Goal: Task Accomplishment & Management: Manage account settings

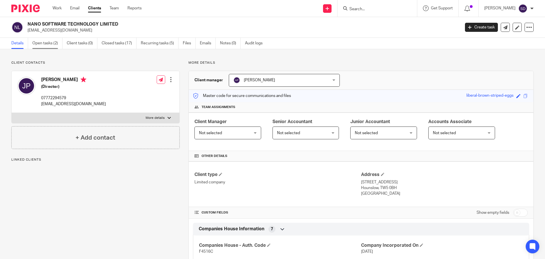
click at [46, 44] on link "Open tasks (2)" at bounding box center [47, 43] width 30 height 11
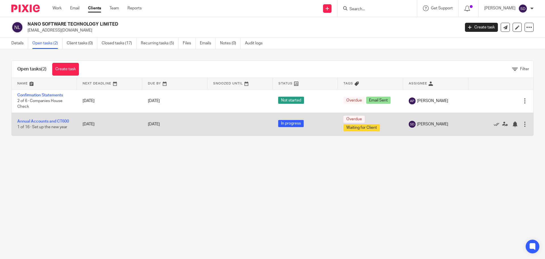
click at [94, 125] on td "[DATE]" at bounding box center [109, 123] width 65 height 23
click at [62, 120] on link "Annual Accounts and CT600" at bounding box center [43, 121] width 52 height 4
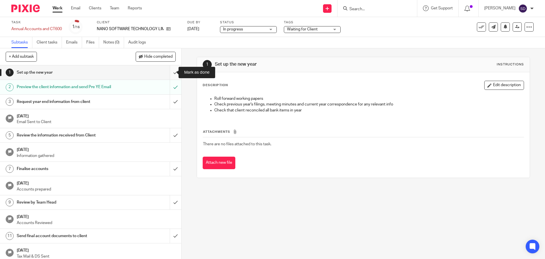
click at [171, 71] on input "submit" at bounding box center [90, 72] width 181 height 14
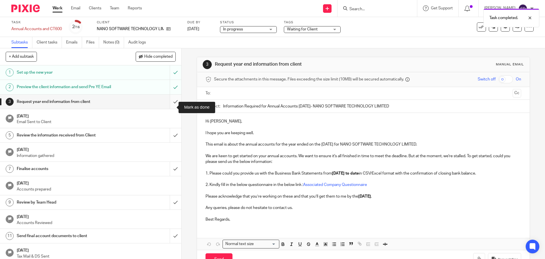
click at [169, 108] on input "submit" at bounding box center [90, 102] width 181 height 14
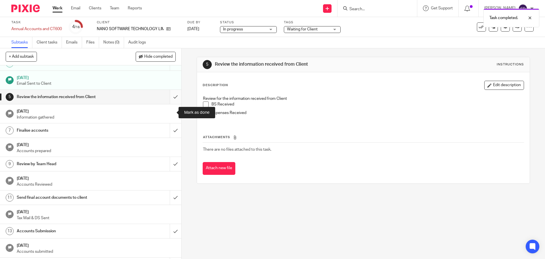
scroll to position [28, 0]
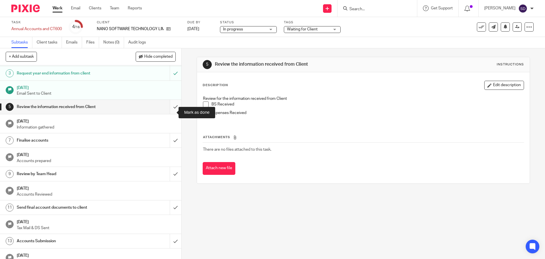
click at [170, 114] on input "submit" at bounding box center [90, 107] width 181 height 14
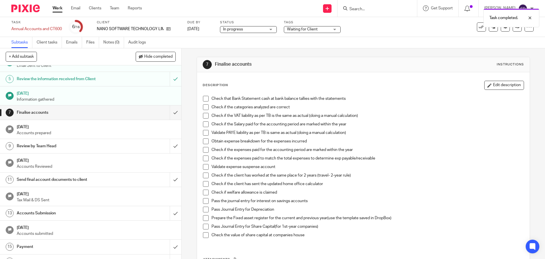
scroll to position [57, 0]
click at [325, 27] on span "Waiting for Client" at bounding box center [308, 29] width 43 height 6
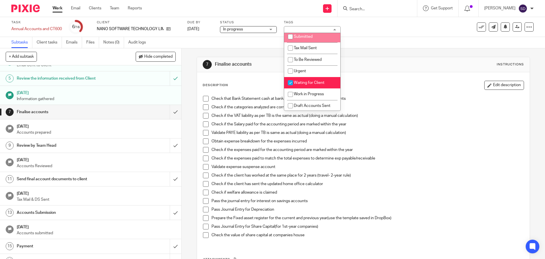
scroll to position [37, 0]
click at [310, 79] on li "Waiting for Client" at bounding box center [312, 82] width 56 height 12
checkbox input "false"
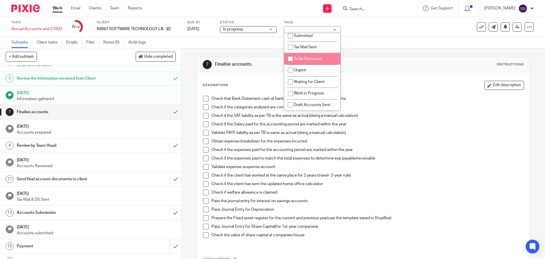
click at [309, 58] on span "To Be Reviewed" at bounding box center [308, 59] width 28 height 4
checkbox input "true"
click at [409, 36] on div "Task Annual Accounts and CT600 Save Annual Accounts and CT600 6 /16 Client NANO…" at bounding box center [272, 27] width 545 height 20
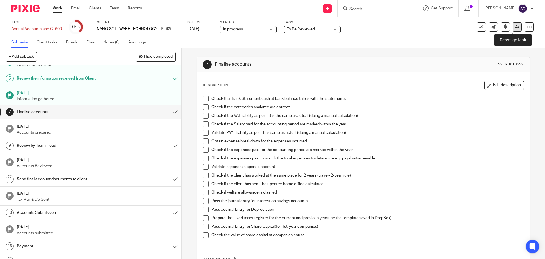
click at [515, 28] on icon at bounding box center [517, 27] width 4 height 4
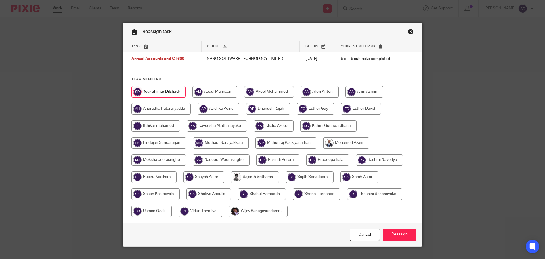
click at [224, 110] on input "radio" at bounding box center [219, 108] width 42 height 11
radio input "true"
click at [398, 235] on input "Reassign" at bounding box center [400, 234] width 34 height 12
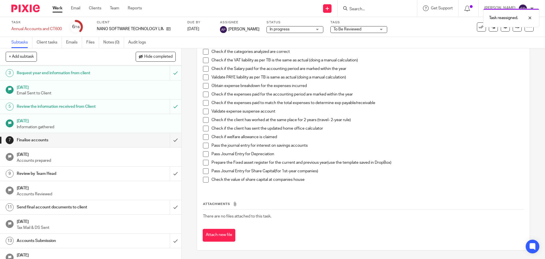
scroll to position [72, 0]
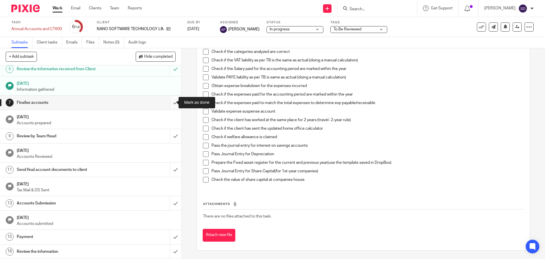
click at [170, 104] on input "submit" at bounding box center [90, 102] width 181 height 14
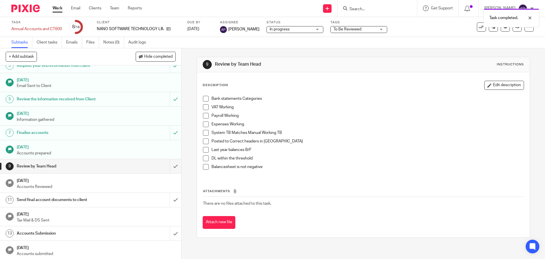
scroll to position [72, 0]
